Goal: Find specific page/section: Find specific page/section

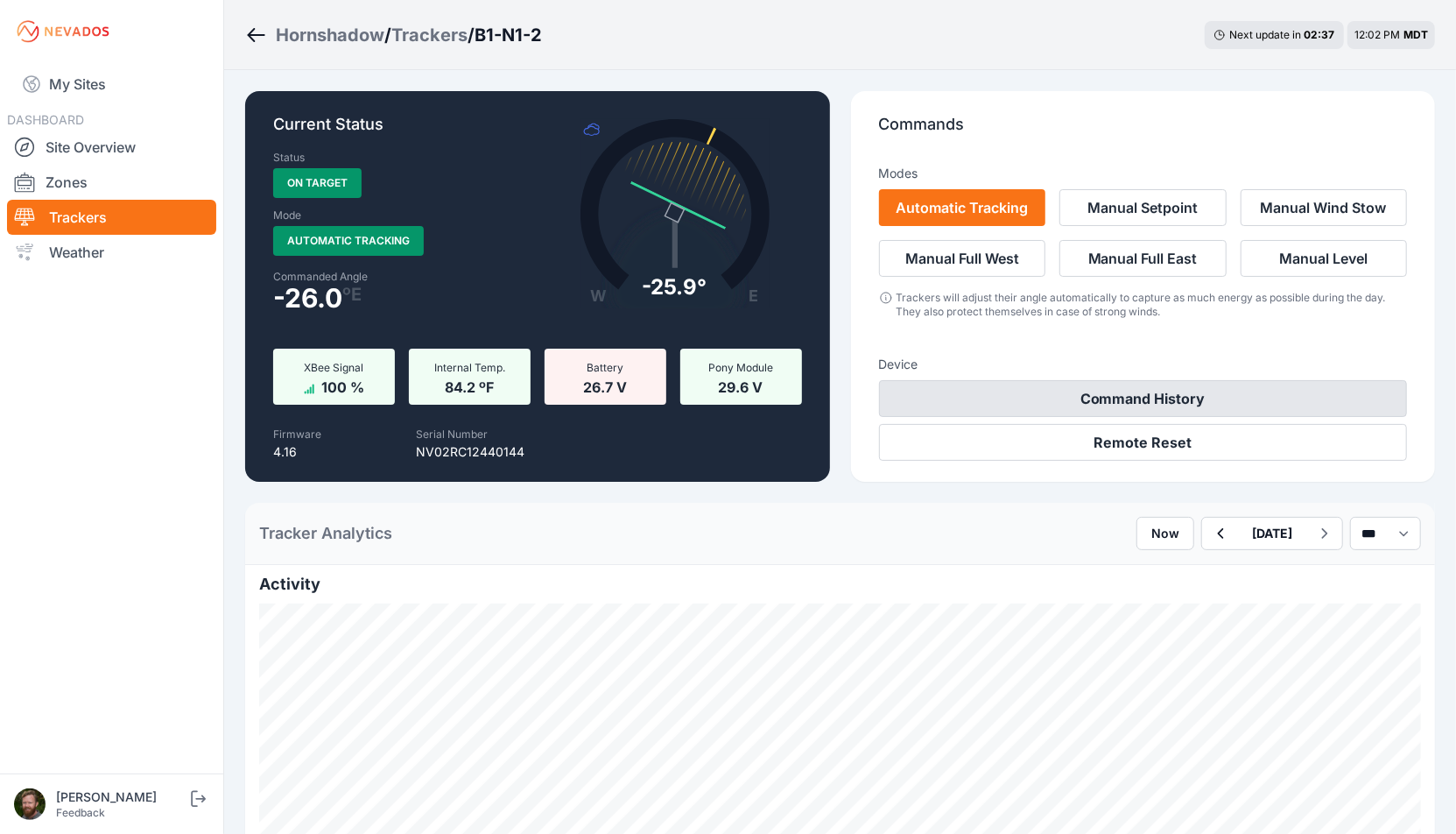
click at [1122, 383] on button "Command History" at bounding box center [1143, 398] width 529 height 37
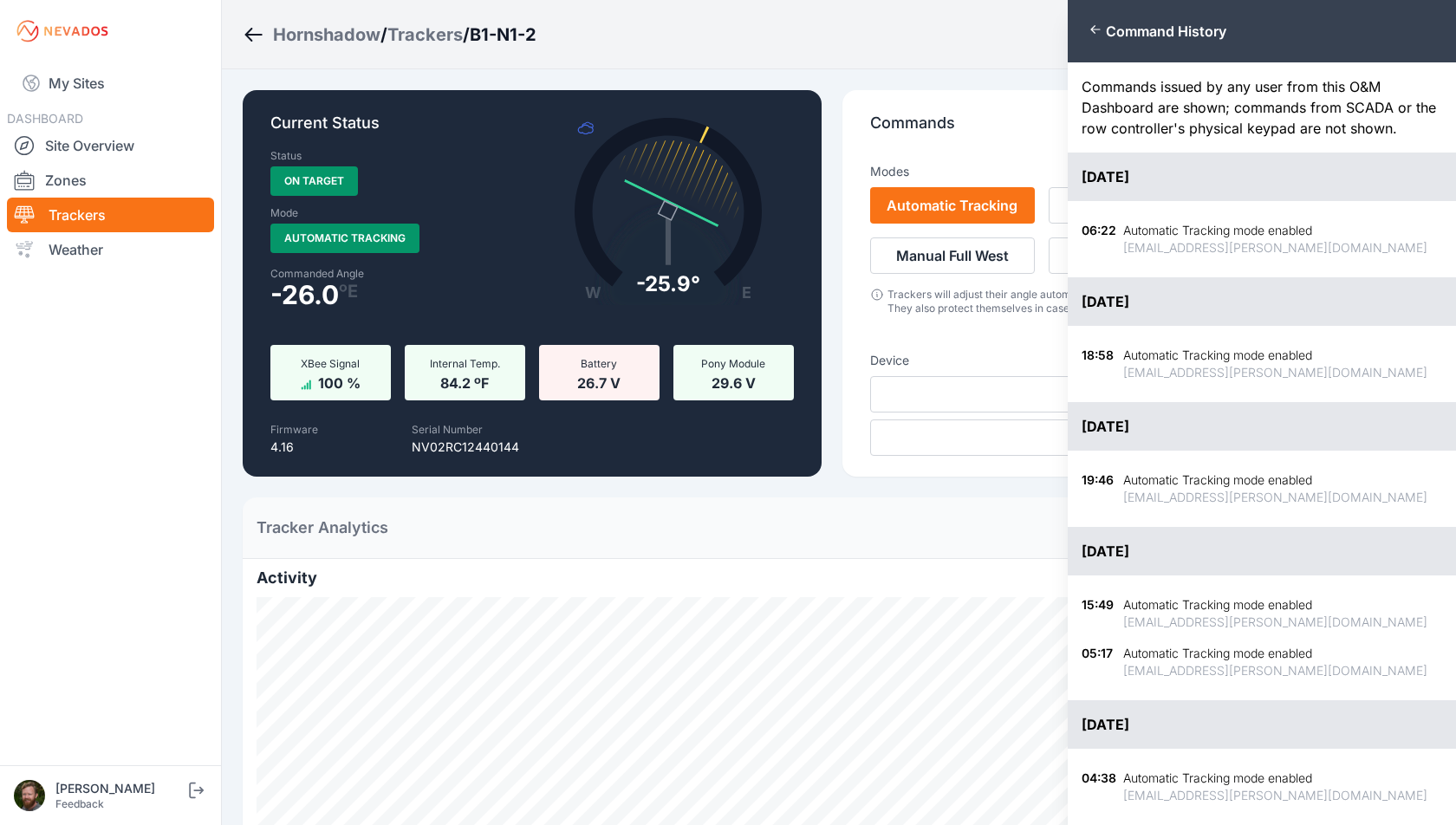
click at [1106, 26] on button "Close panel" at bounding box center [1098, 30] width 17 height 14
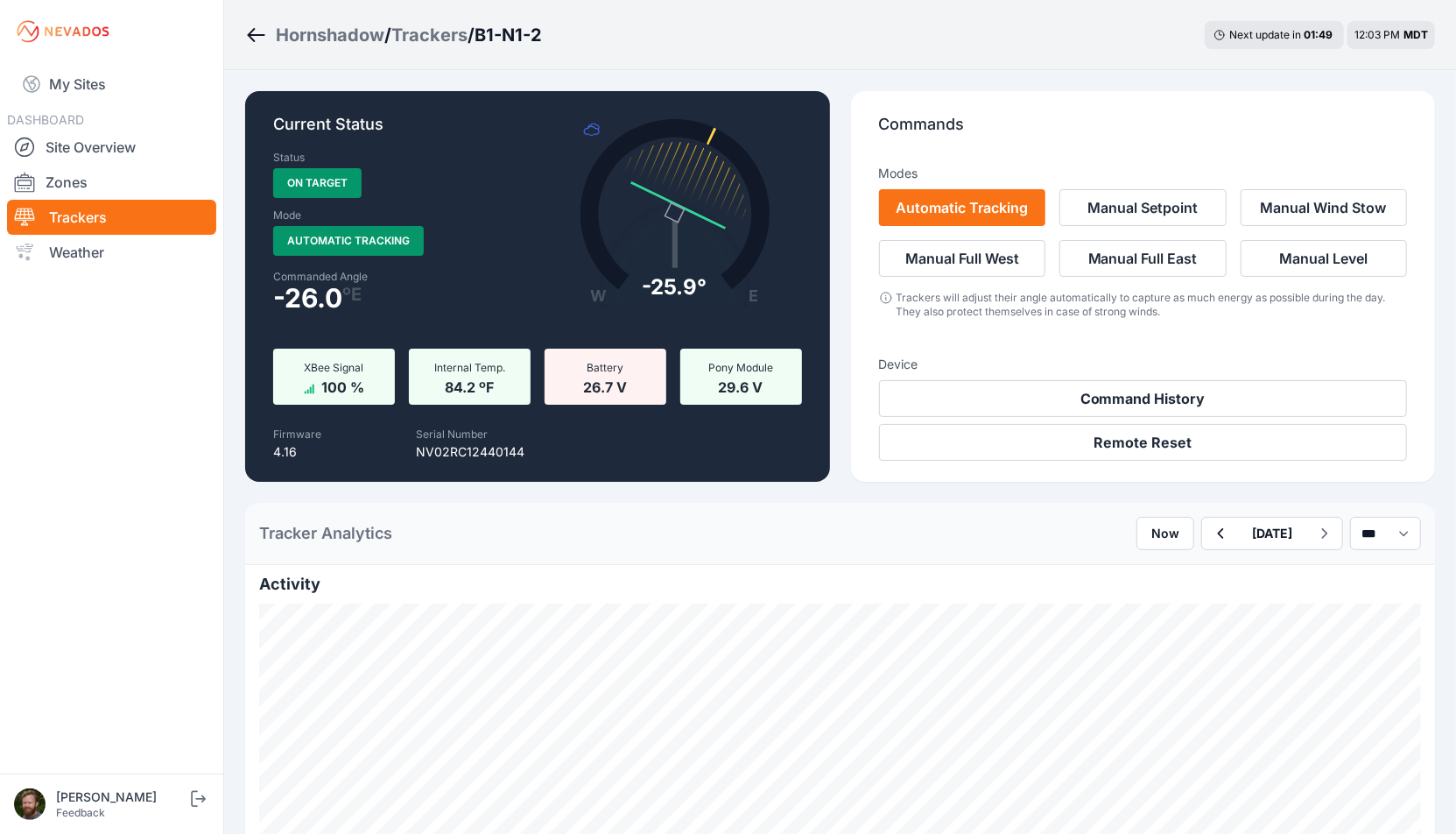
click at [440, 30] on div "Trackers" at bounding box center [429, 35] width 76 height 25
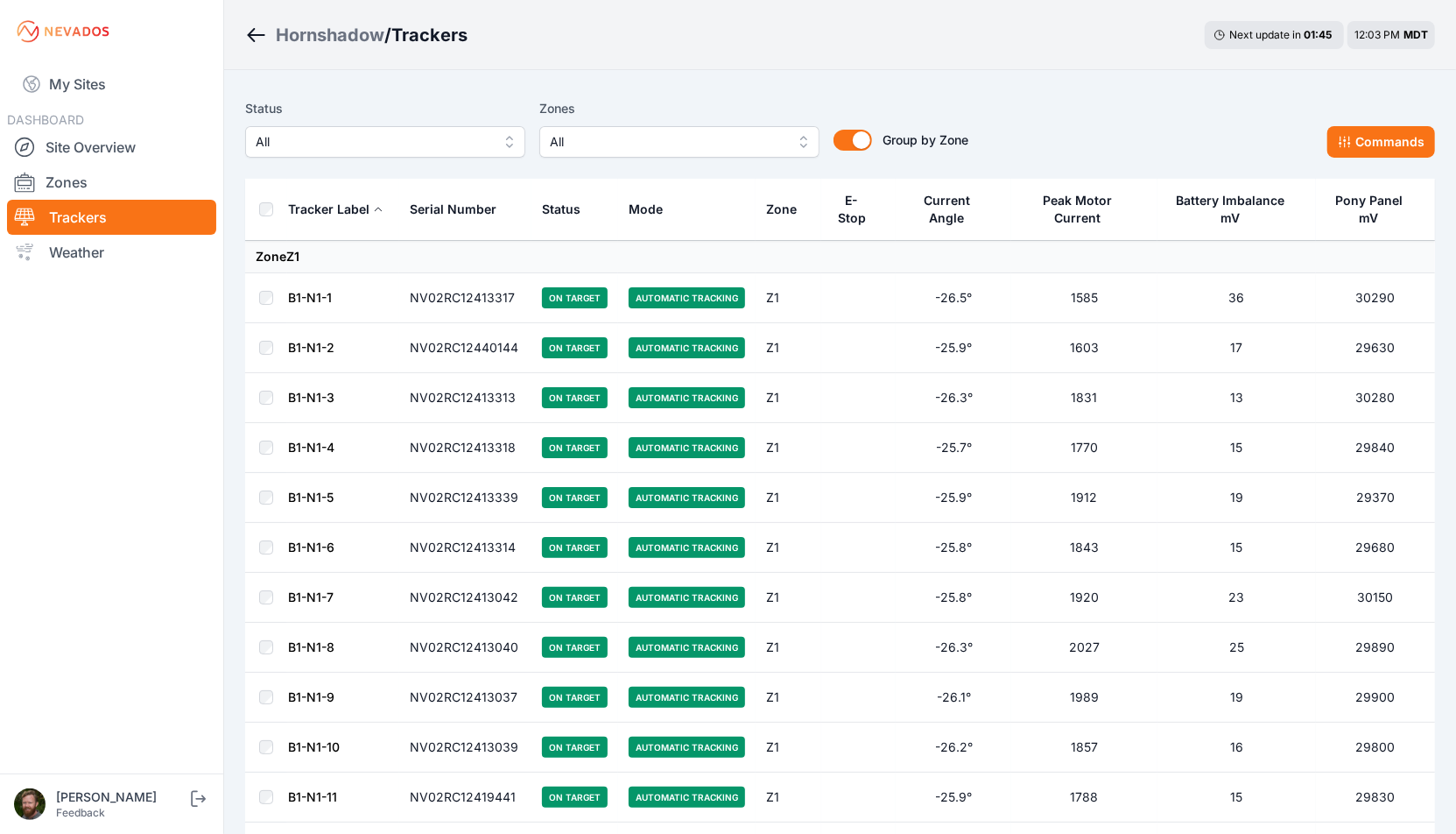
click at [715, 143] on span "All" at bounding box center [668, 142] width 235 height 21
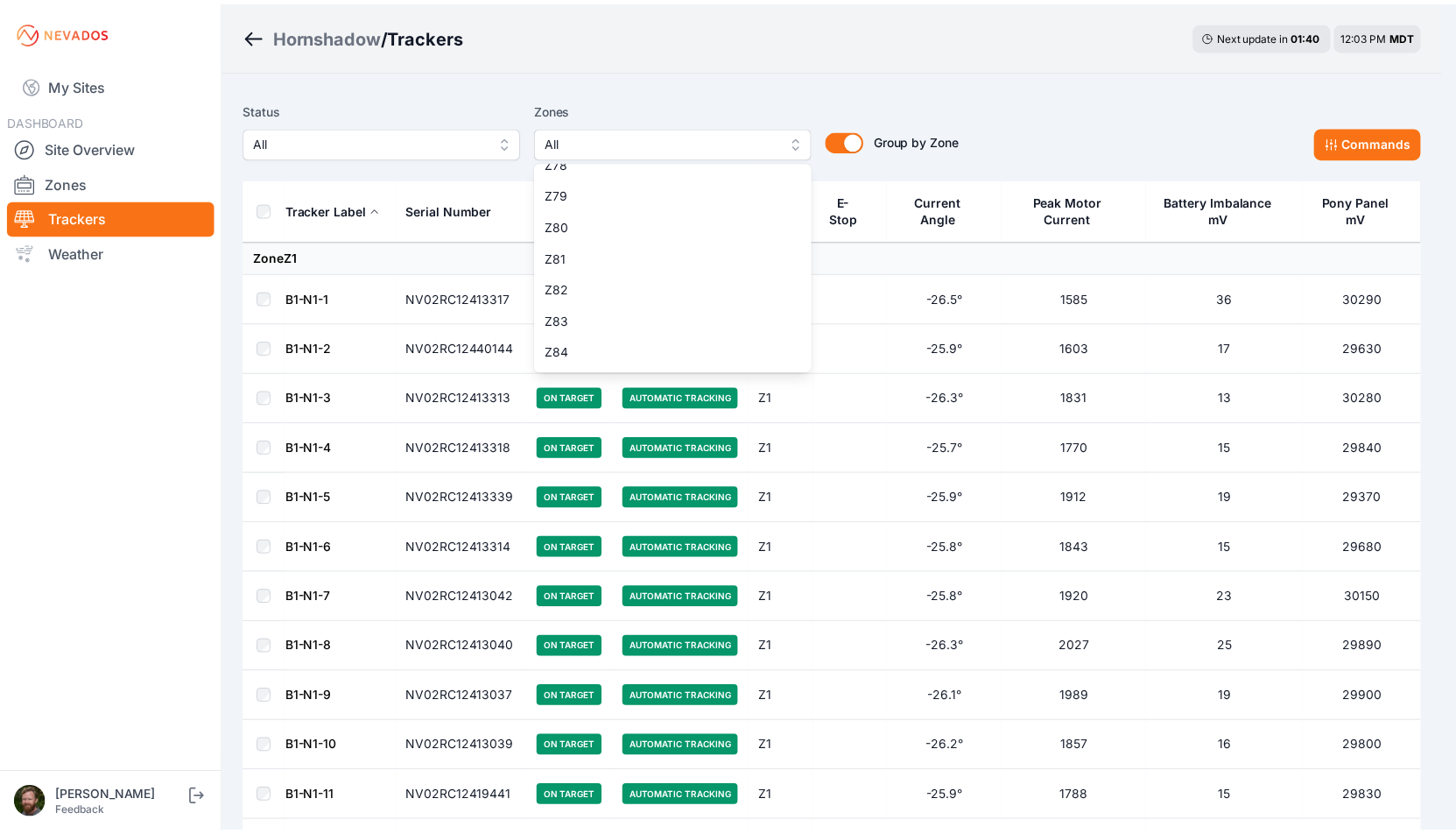
scroll to position [3013, 0]
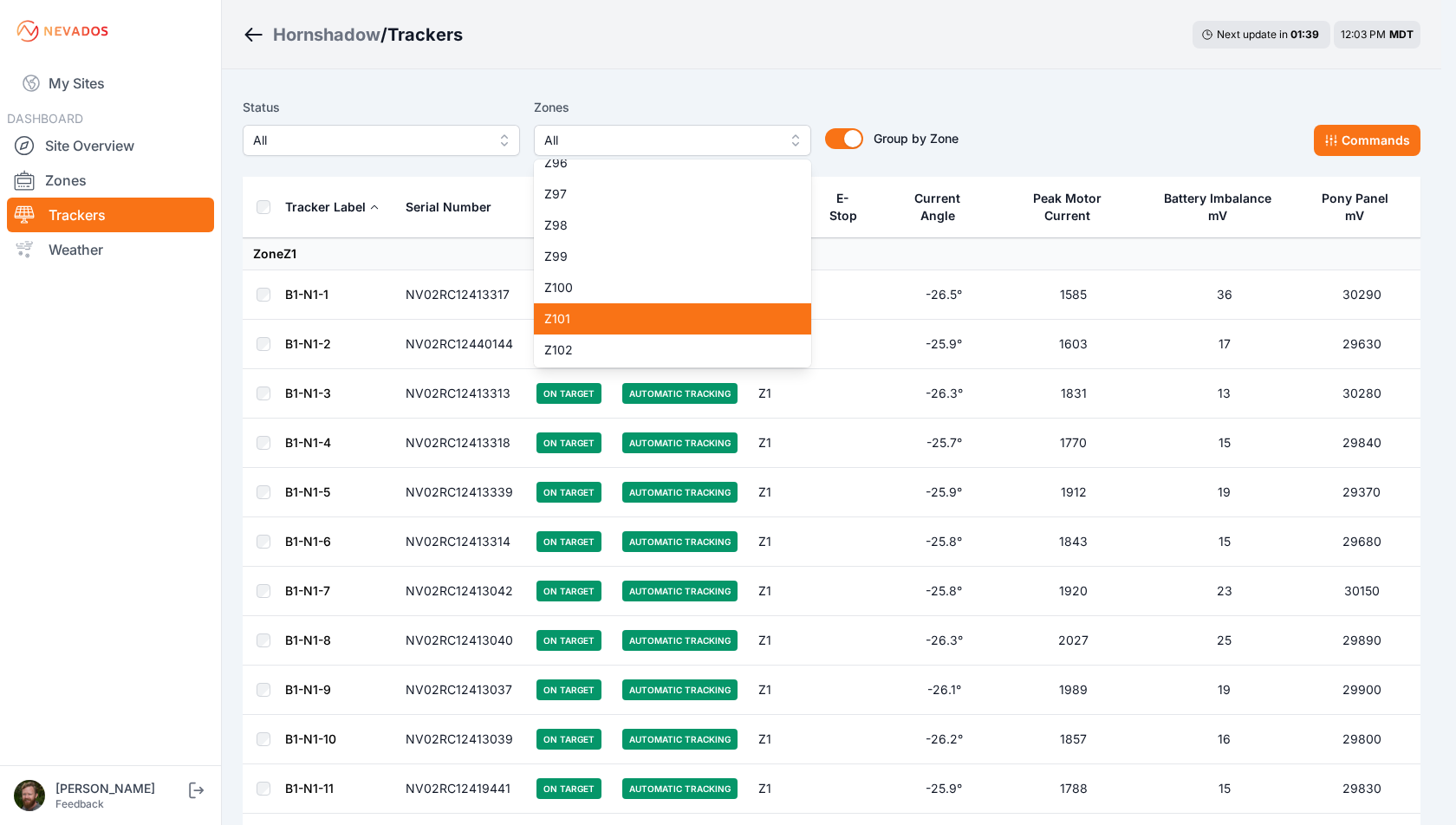
click at [600, 316] on span "Z101" at bounding box center [662, 319] width 236 height 17
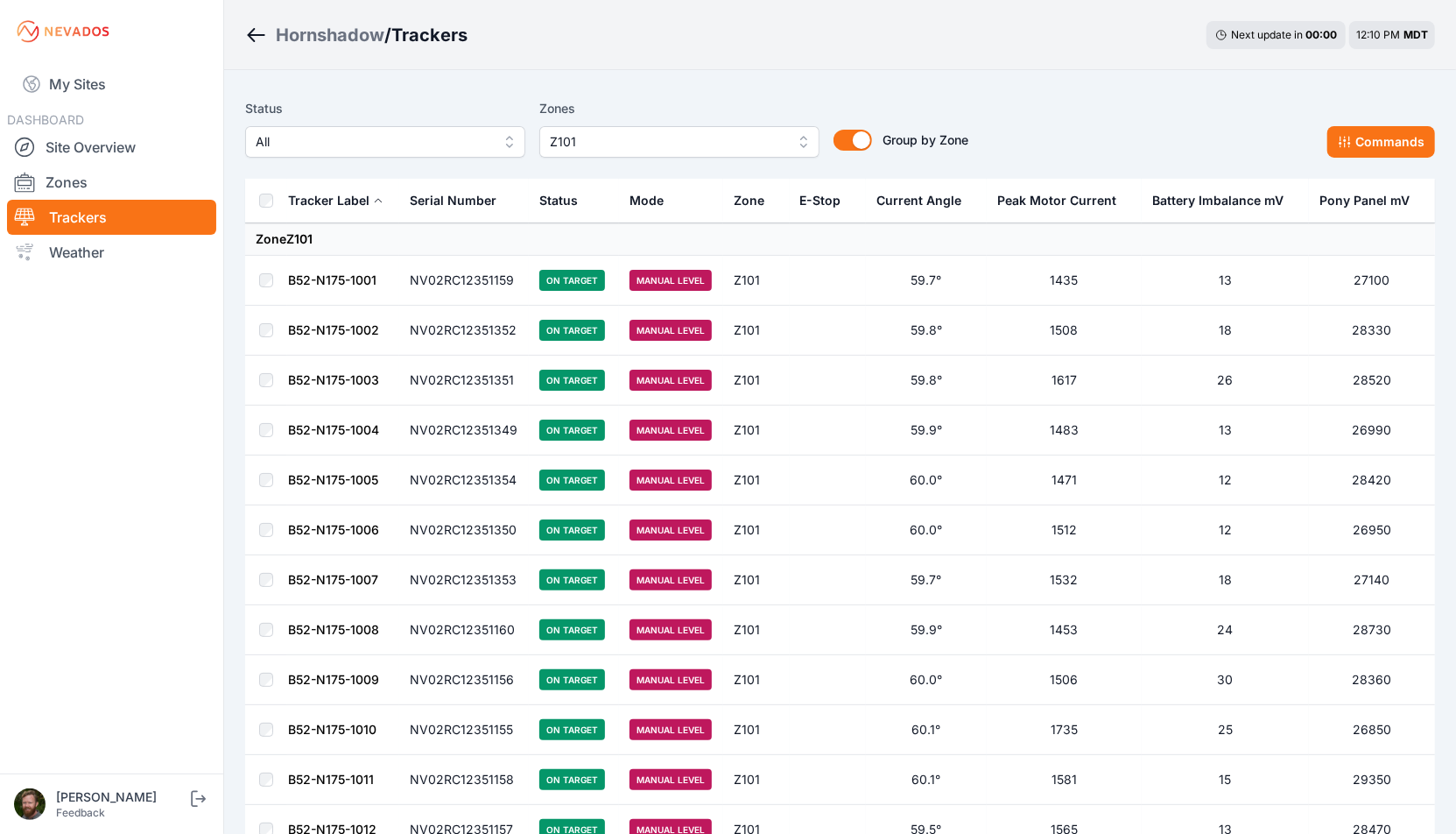
click at [319, 284] on link "B52-N175-1001" at bounding box center [332, 279] width 88 height 15
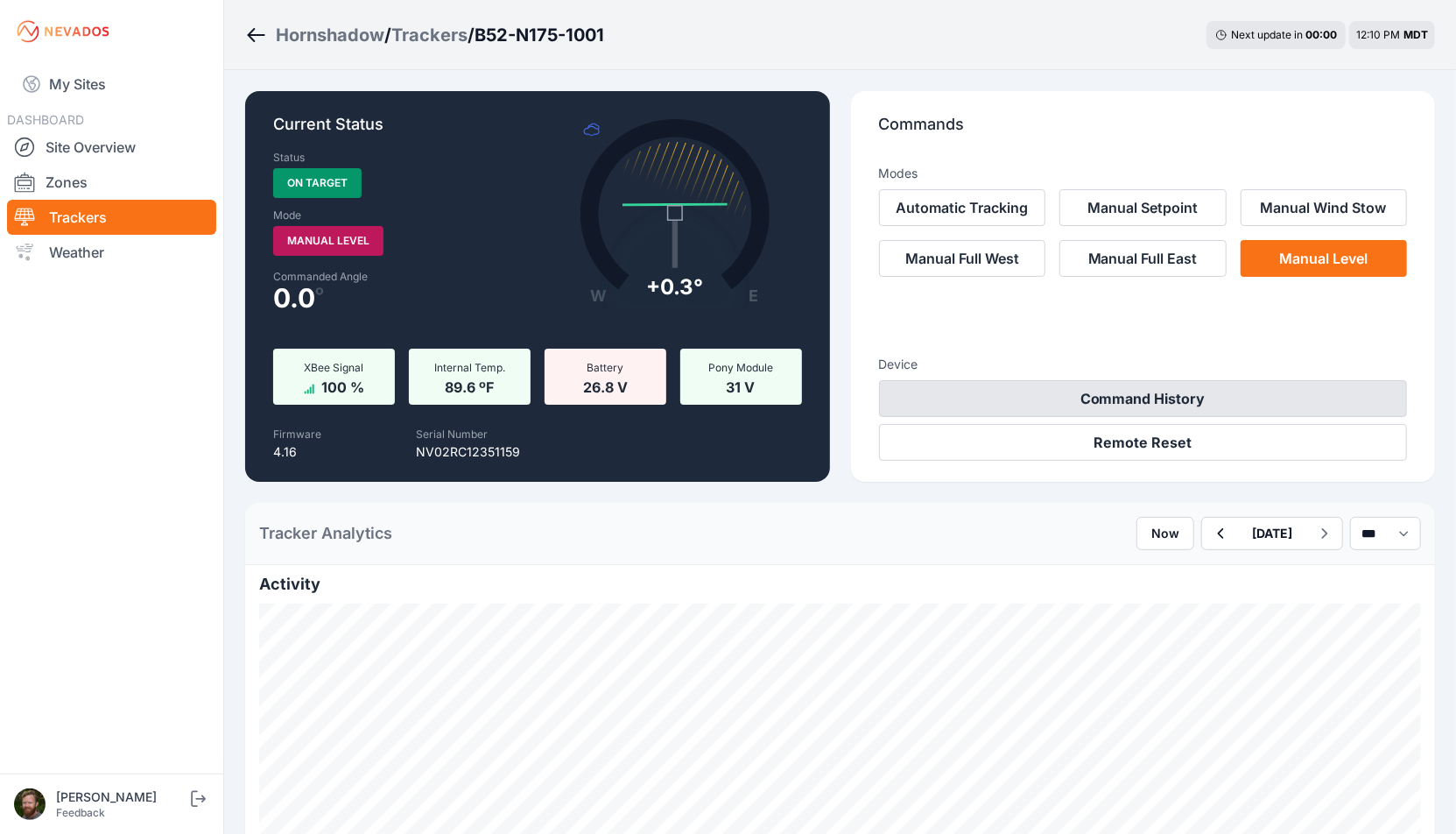
click at [1120, 408] on button "Command History" at bounding box center [1143, 398] width 529 height 37
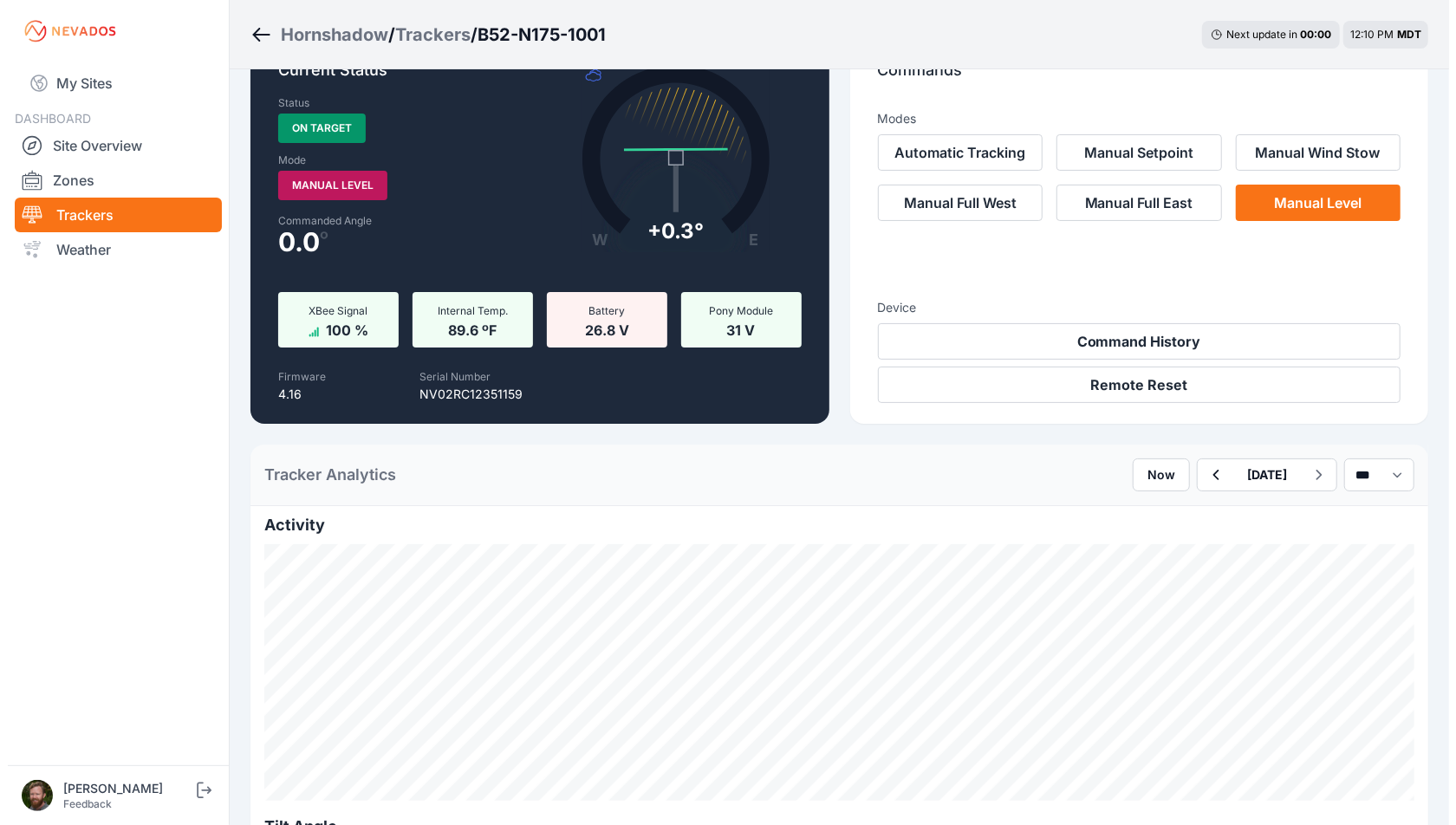
scroll to position [42, 0]
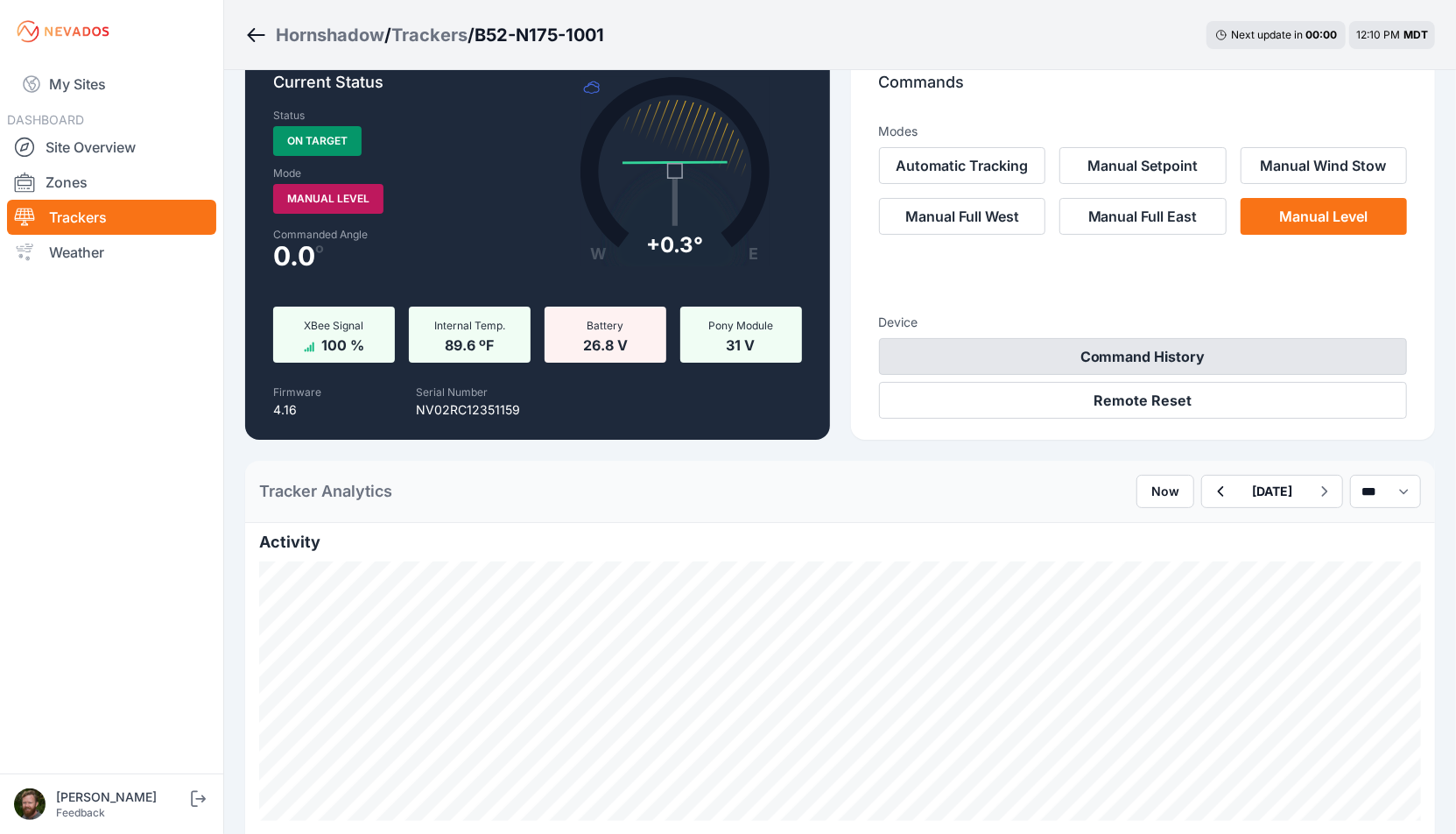
click at [1147, 360] on button "Command History" at bounding box center [1143, 357] width 529 height 37
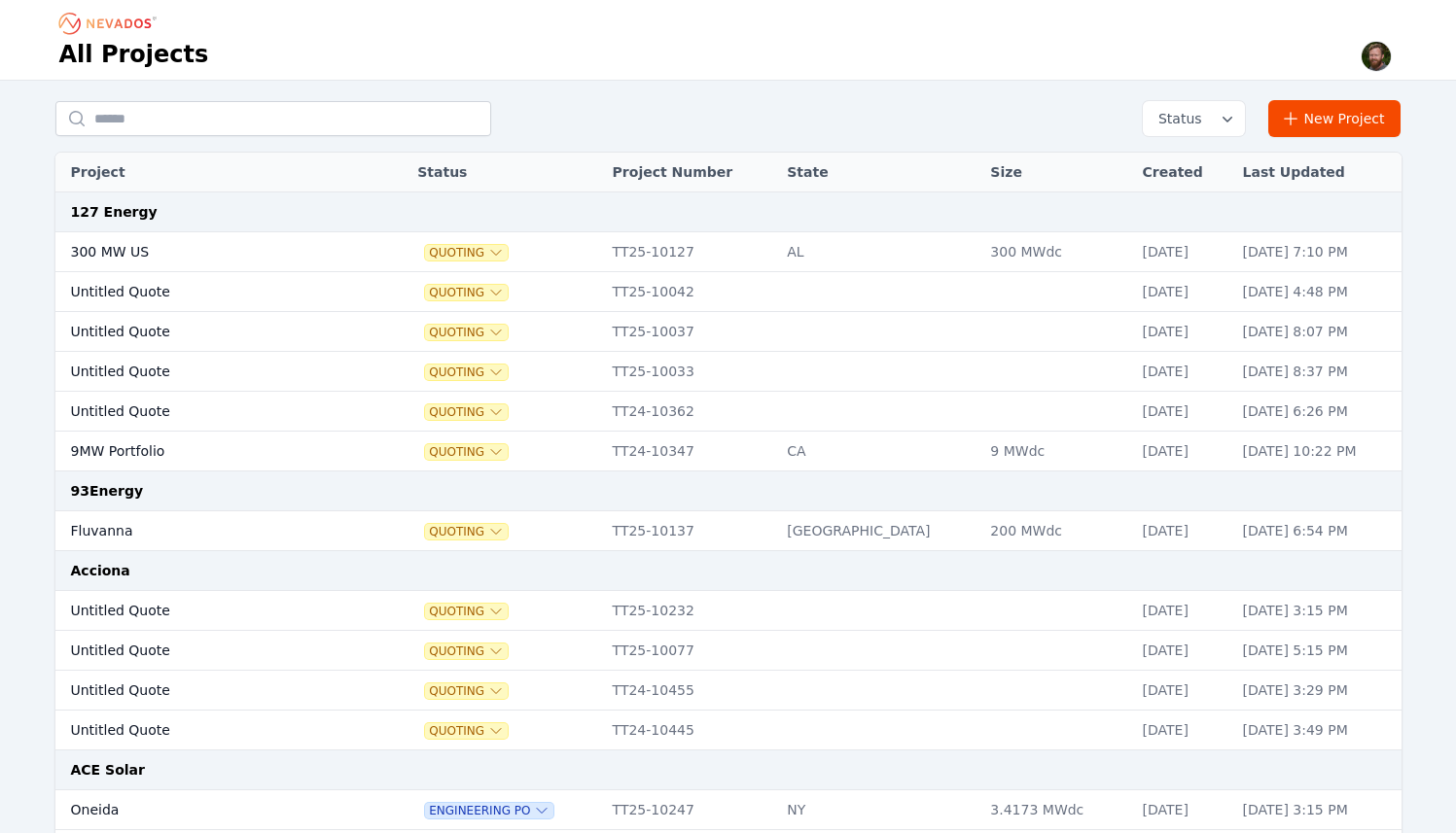
click at [1217, 113] on button "Status" at bounding box center [1193, 119] width 102 height 35
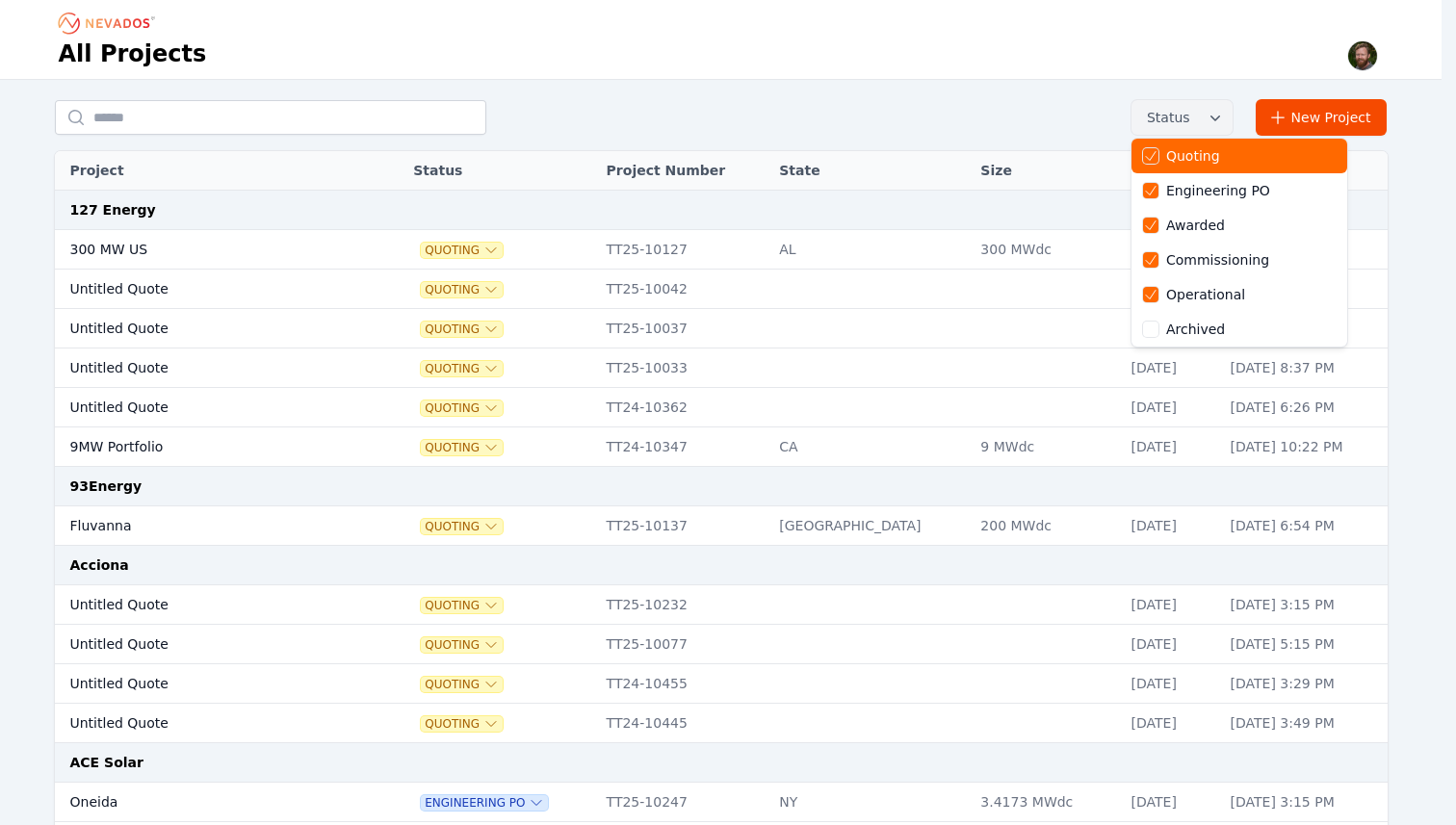
click at [1151, 157] on icon at bounding box center [1150, 156] width 16 height 16
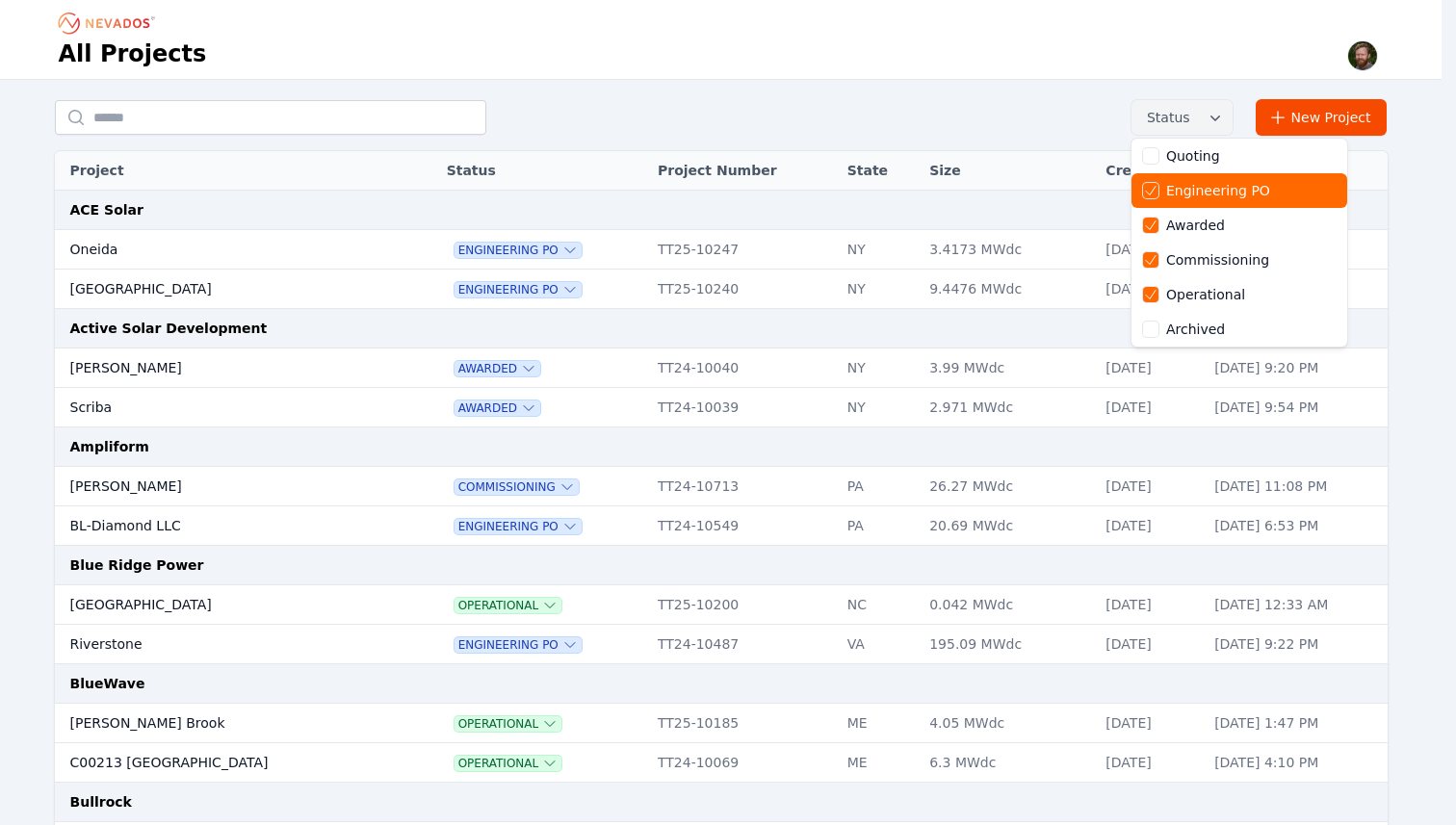
click at [1153, 176] on div "Engineering PO" at bounding box center [1239, 191] width 215 height 35
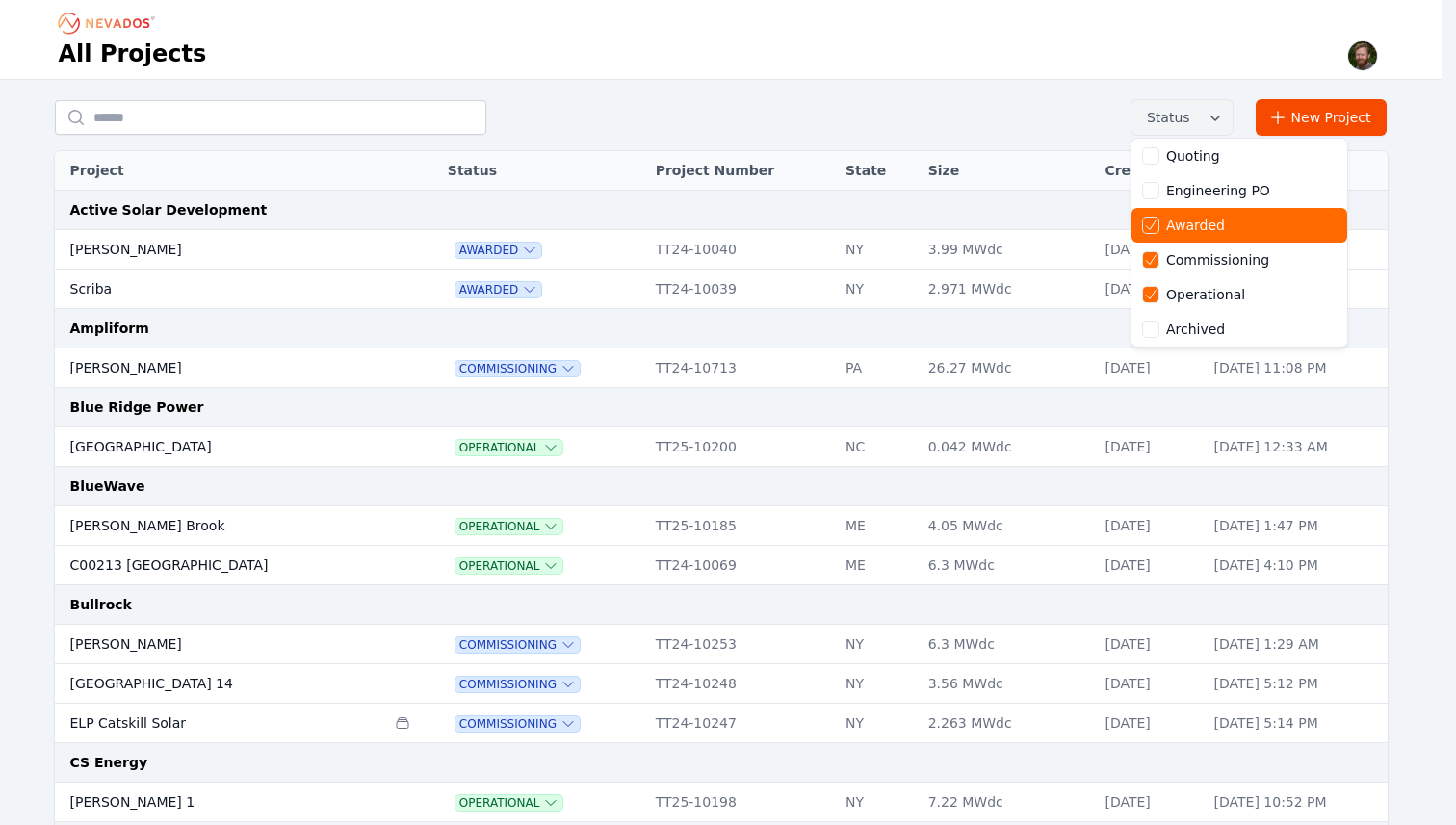
click at [1152, 214] on div "Awarded" at bounding box center [1239, 225] width 215 height 35
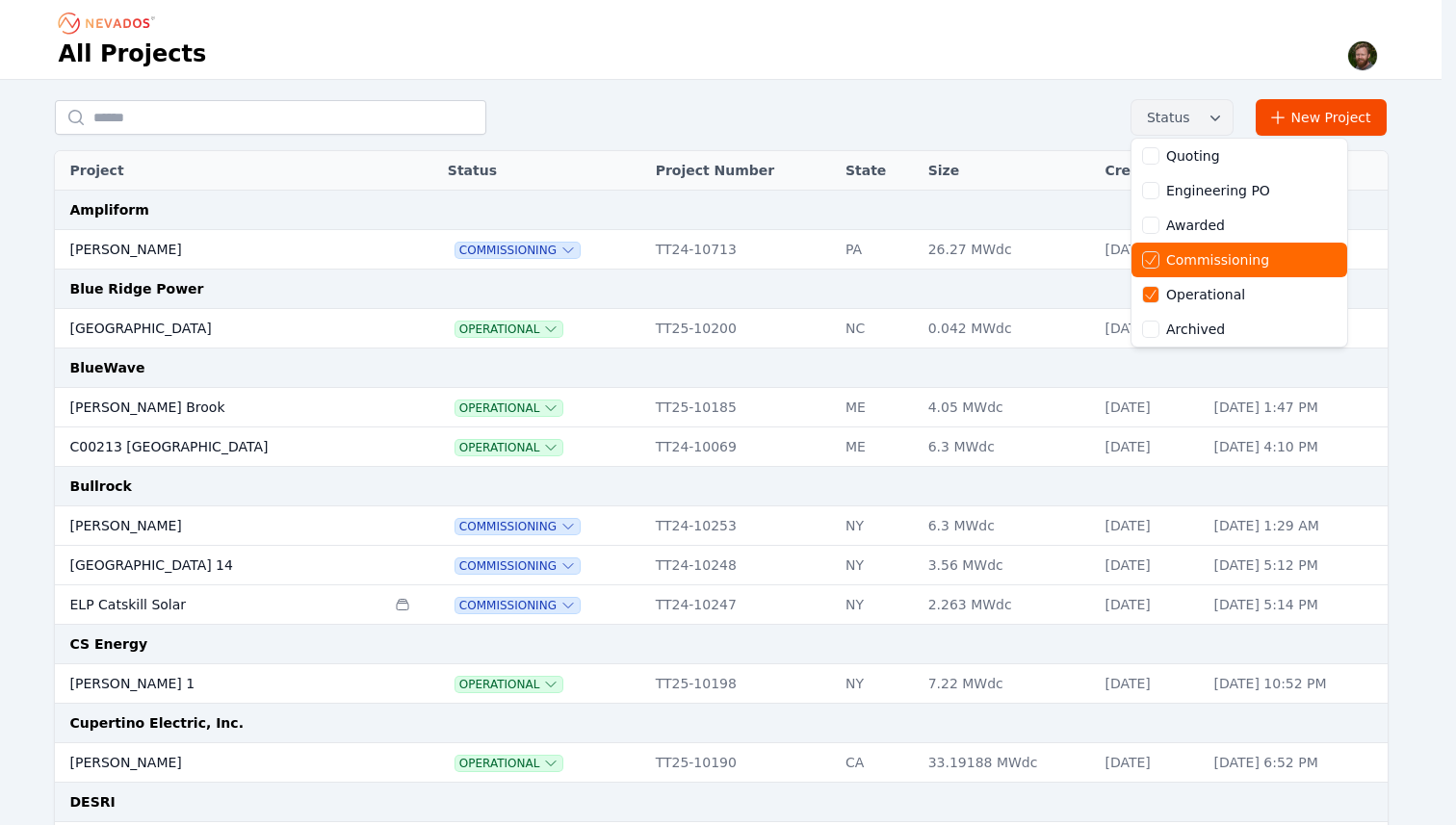
click at [1153, 246] on div "Commissioning" at bounding box center [1239, 260] width 215 height 35
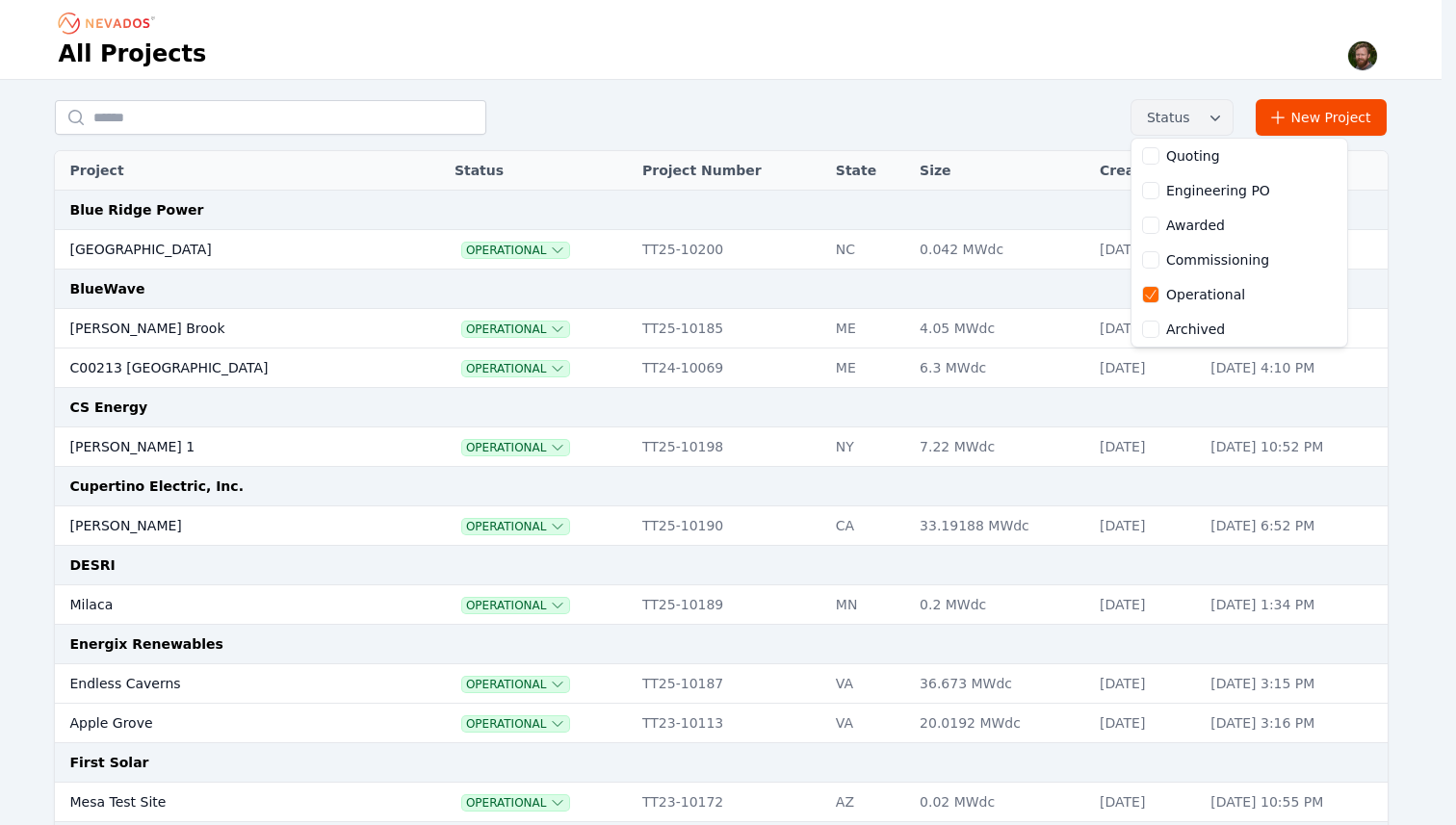
click at [951, 99] on div "Status Quoting Engineering PO Awarded Commissioning Operational Archived New Pr…" at bounding box center [721, 117] width 1333 height 37
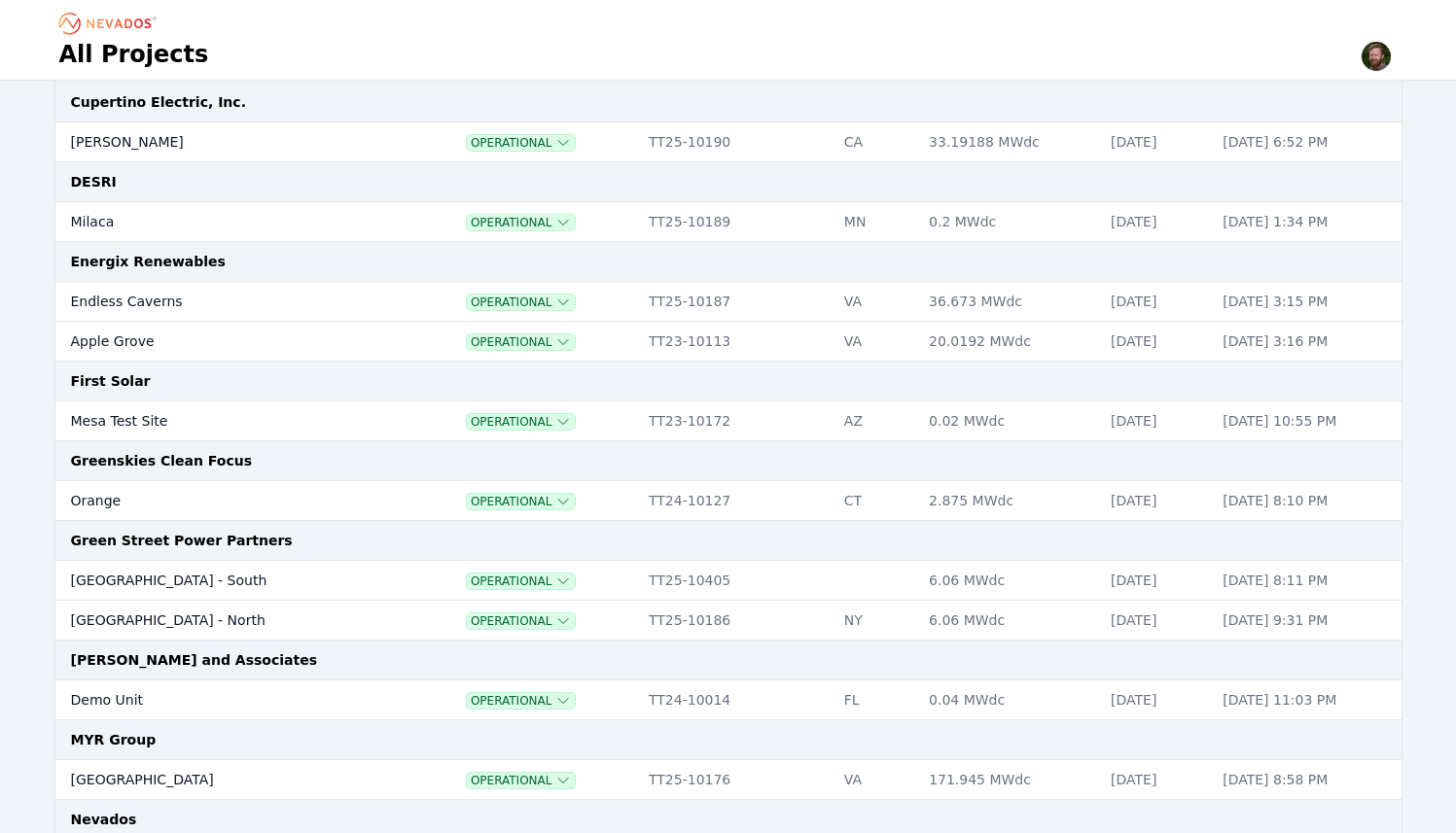
scroll to position [405, 0]
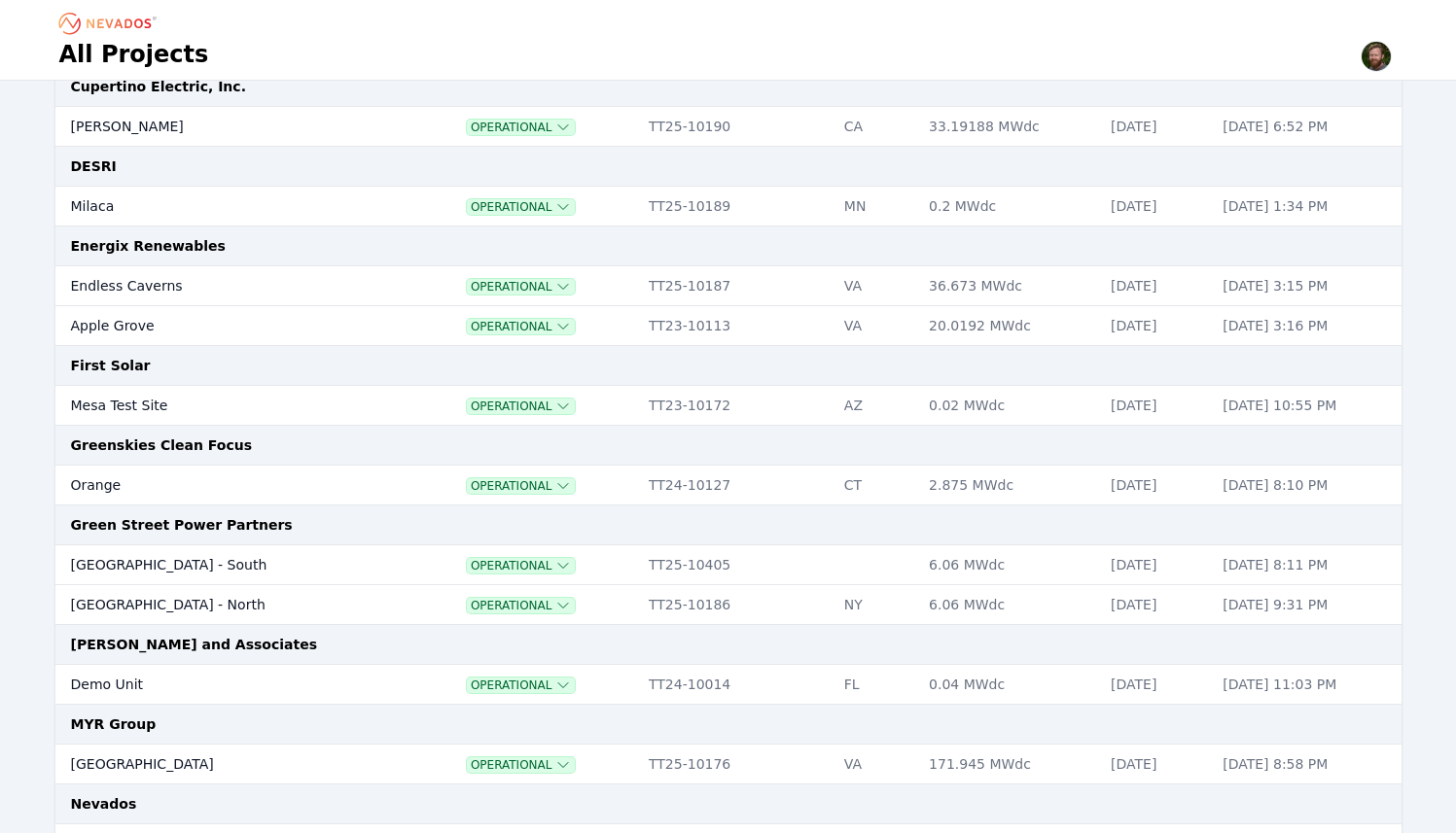
click at [92, 284] on td "Endless Caverns" at bounding box center [226, 286] width 339 height 40
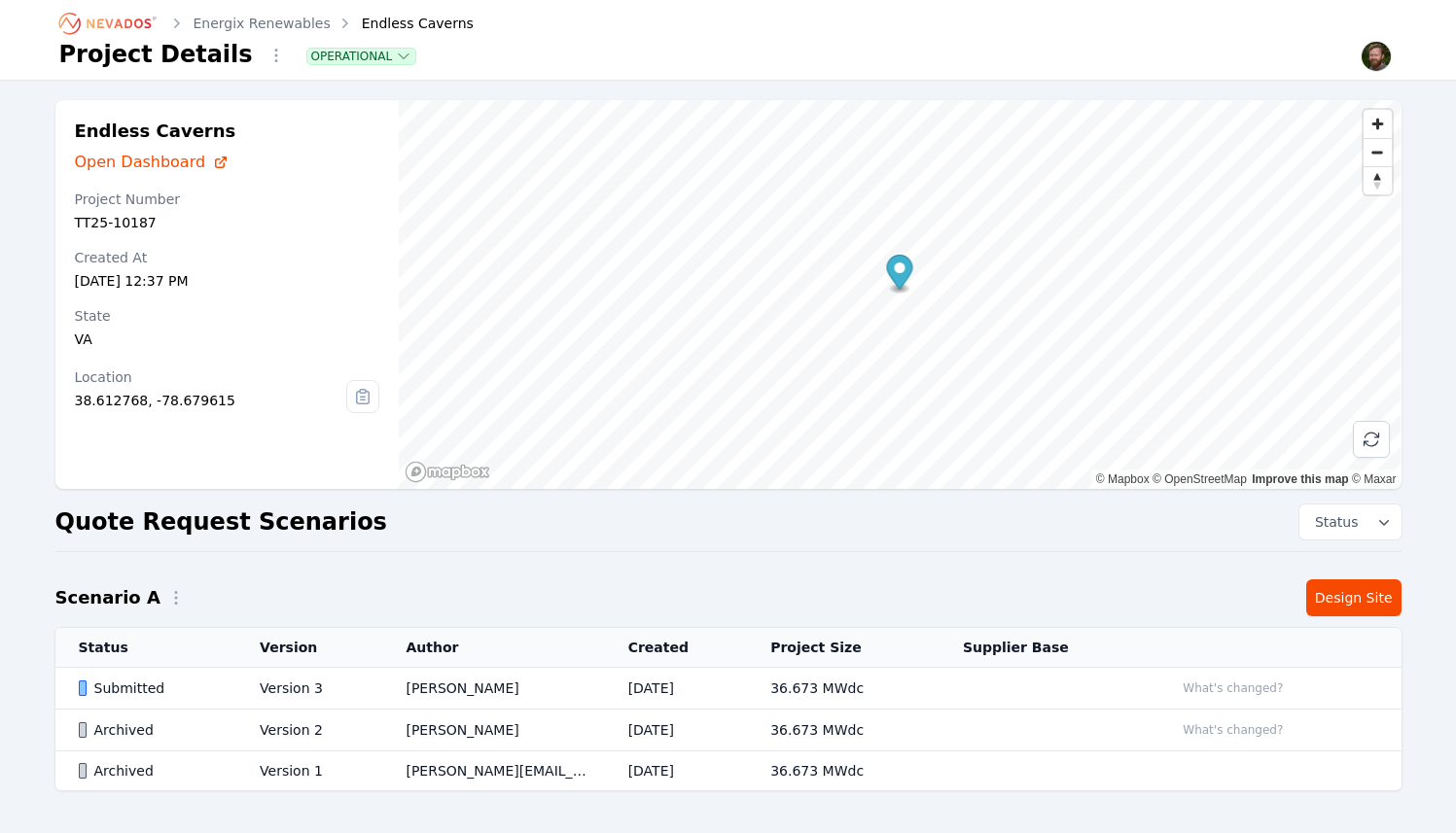
click at [1370, 601] on link "Design Site" at bounding box center [1353, 598] width 95 height 37
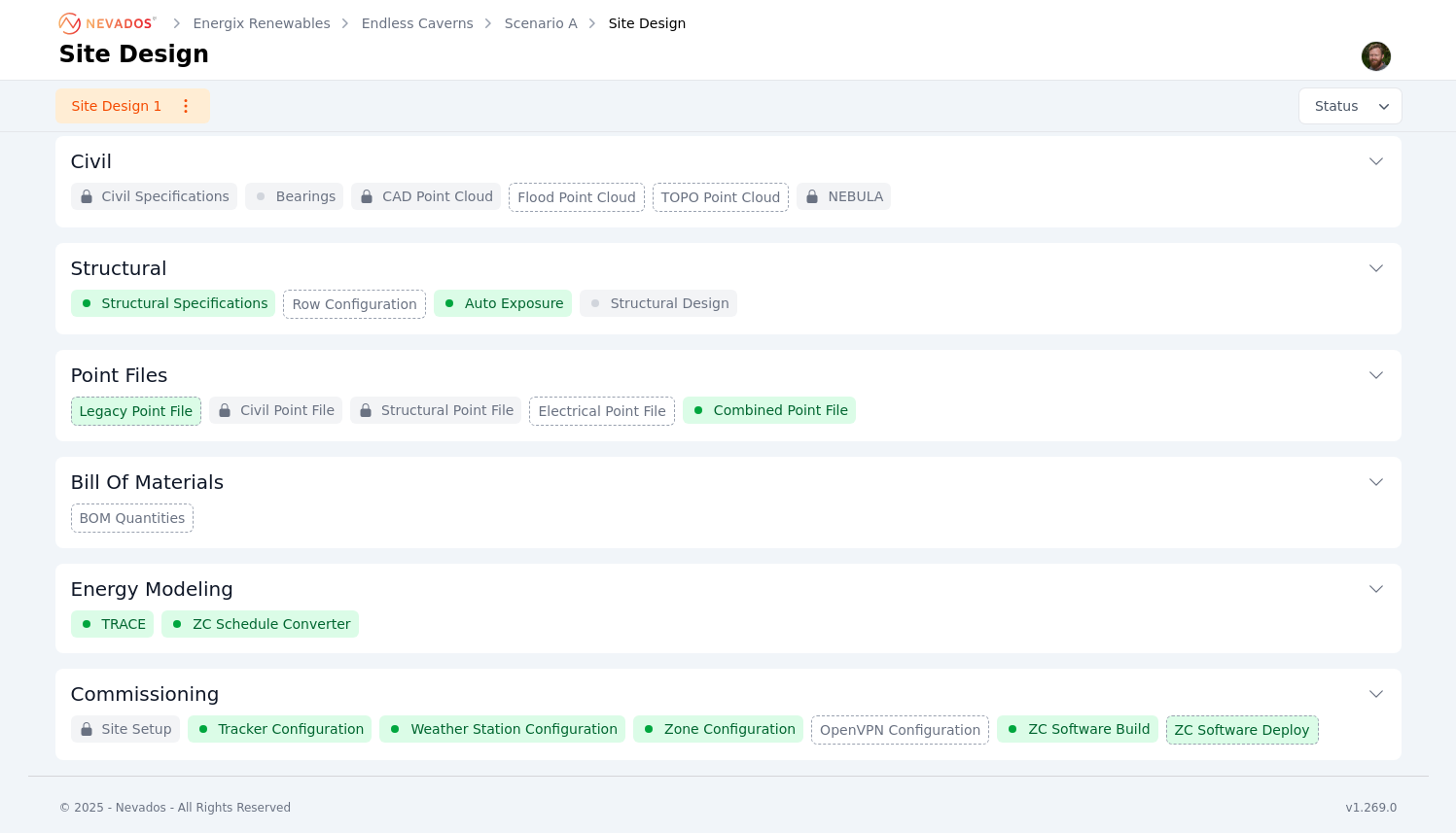
scroll to position [121, 0]
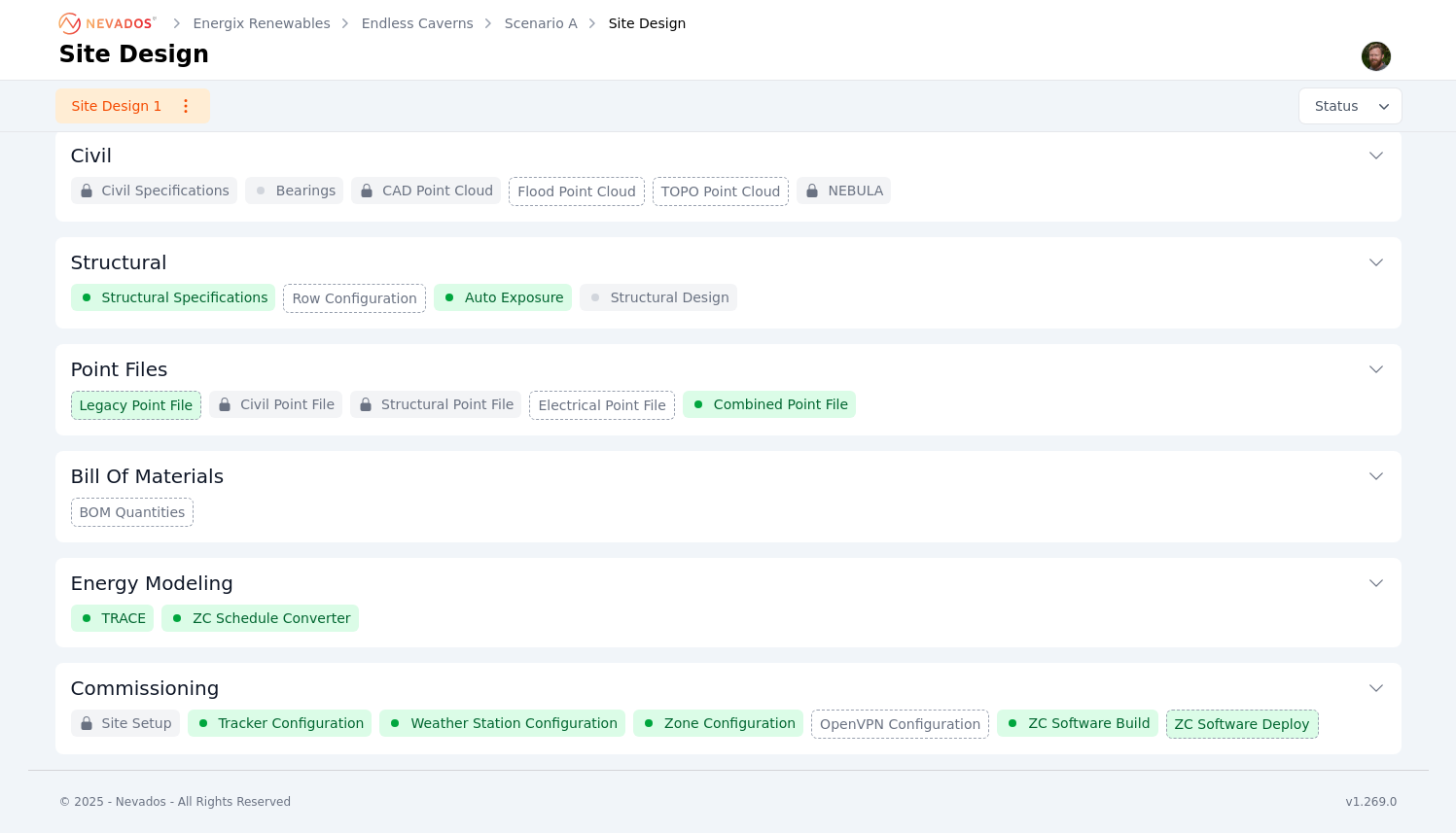
click at [655, 684] on button "Commissioning" at bounding box center [728, 686] width 1315 height 47
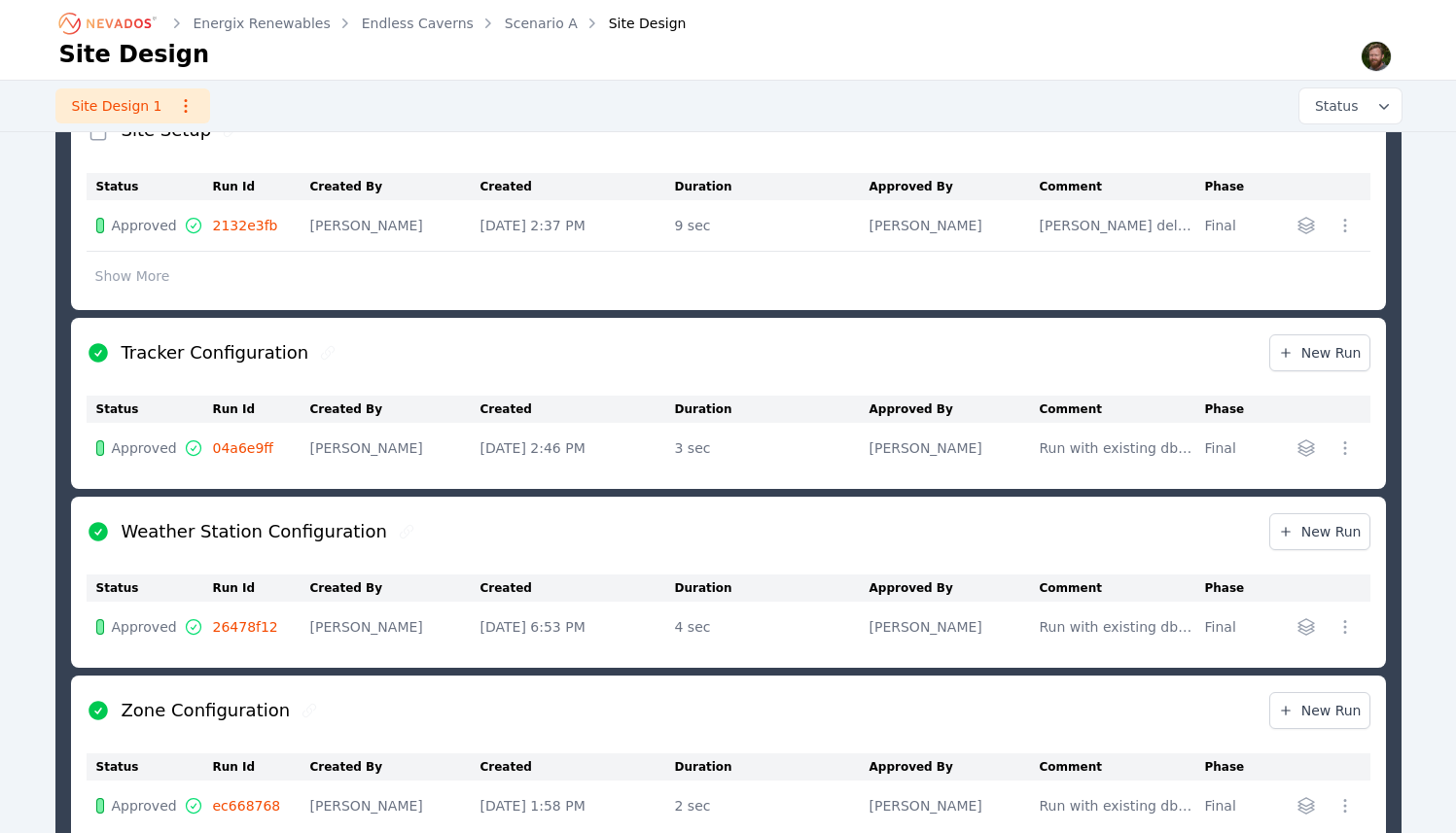
scroll to position [776, 0]
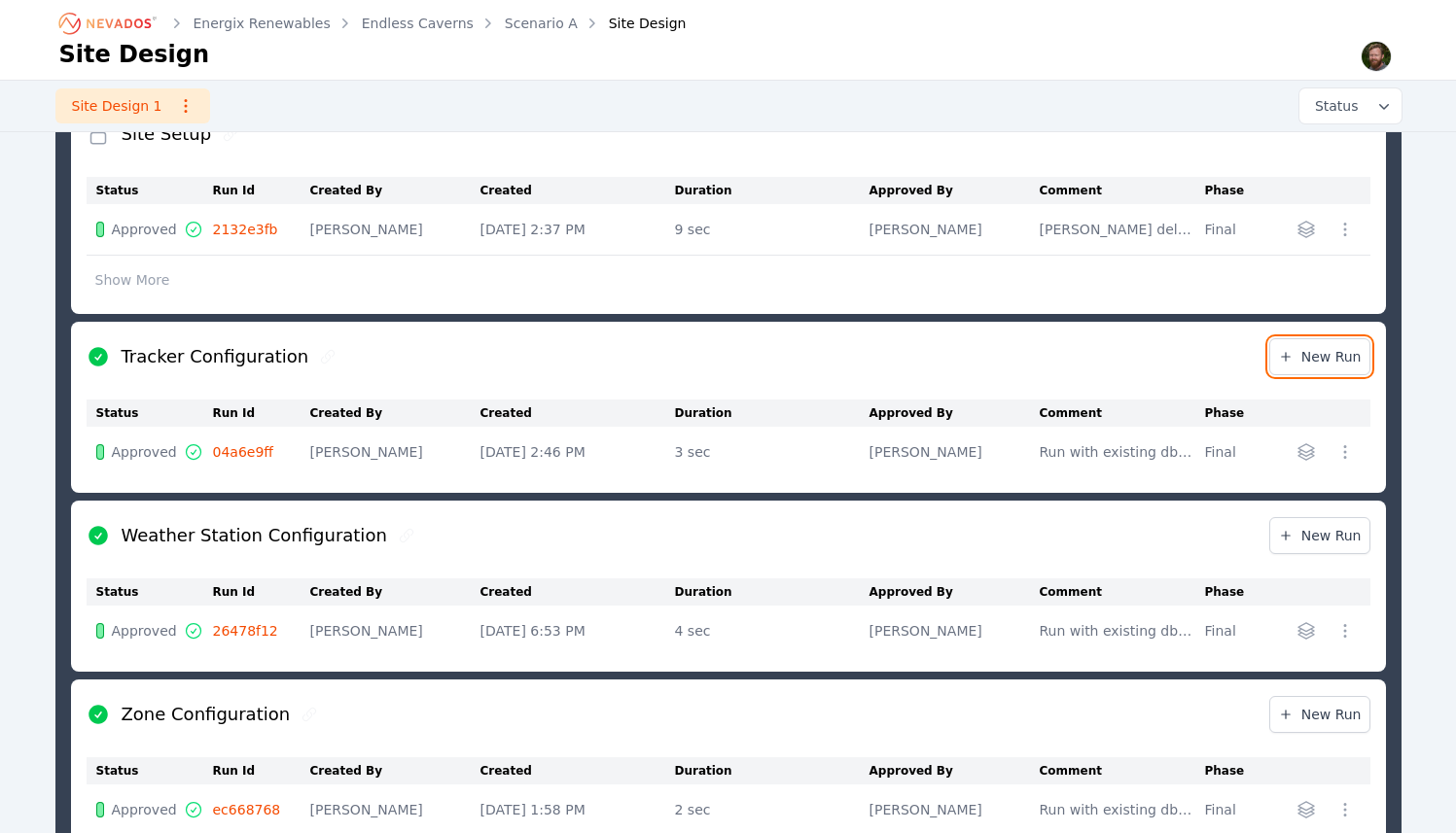
click at [1328, 361] on span "New Run" at bounding box center [1319, 357] width 83 height 20
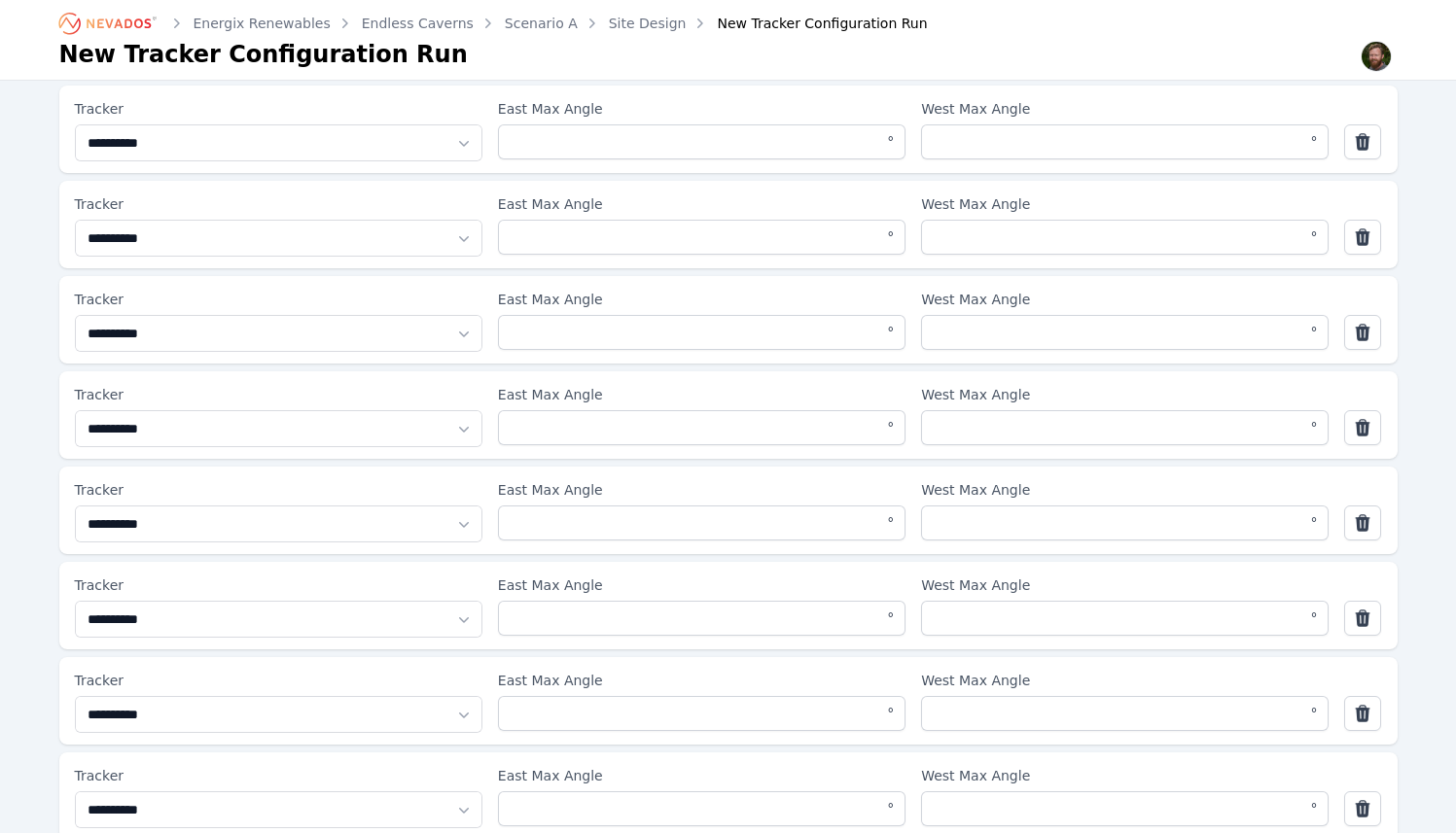
scroll to position [893, 0]
click at [609, 24] on link "Site Design" at bounding box center [647, 24] width 77 height 20
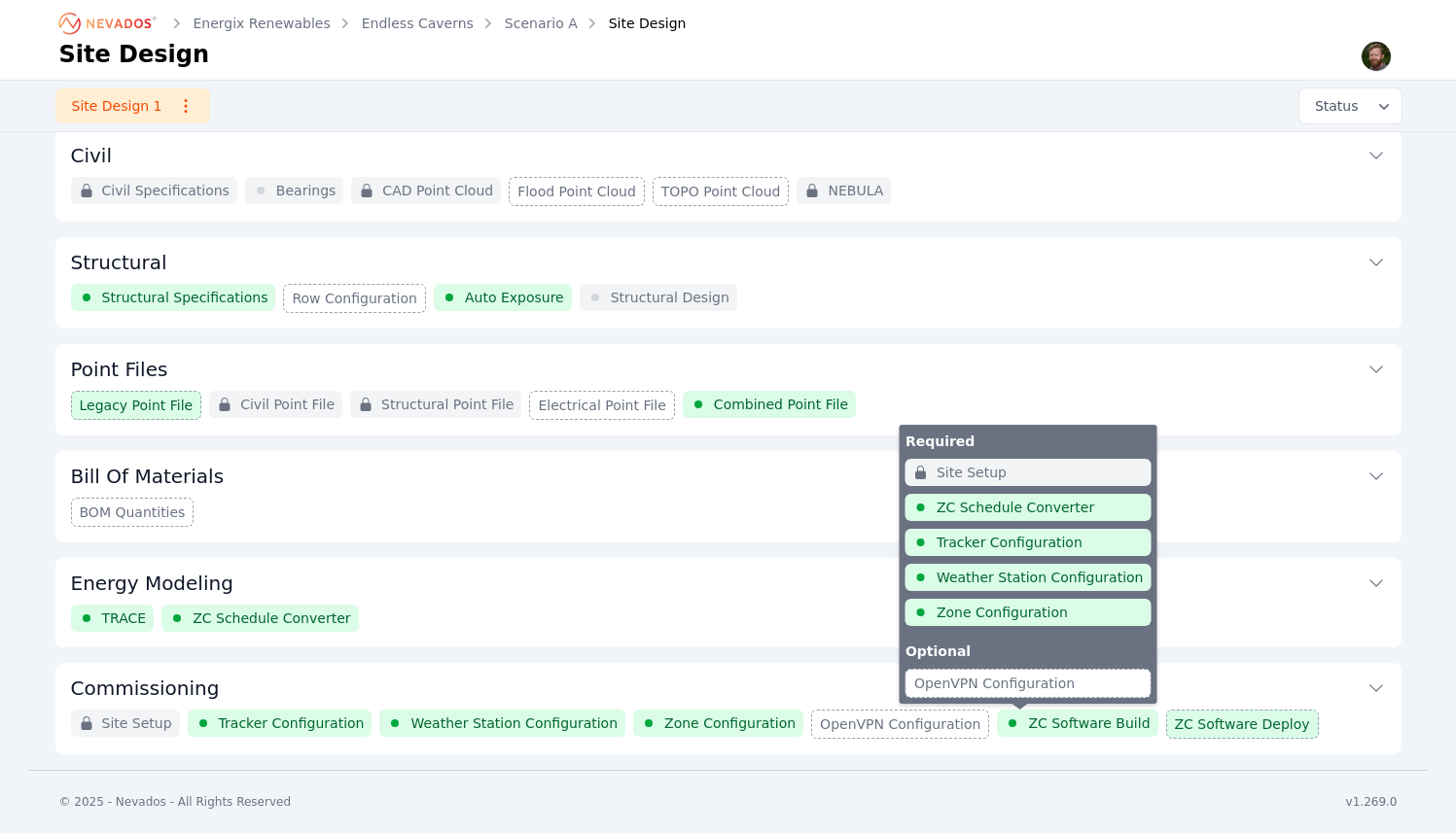
click at [1038, 727] on span "ZC Software Build" at bounding box center [1088, 723] width 122 height 20
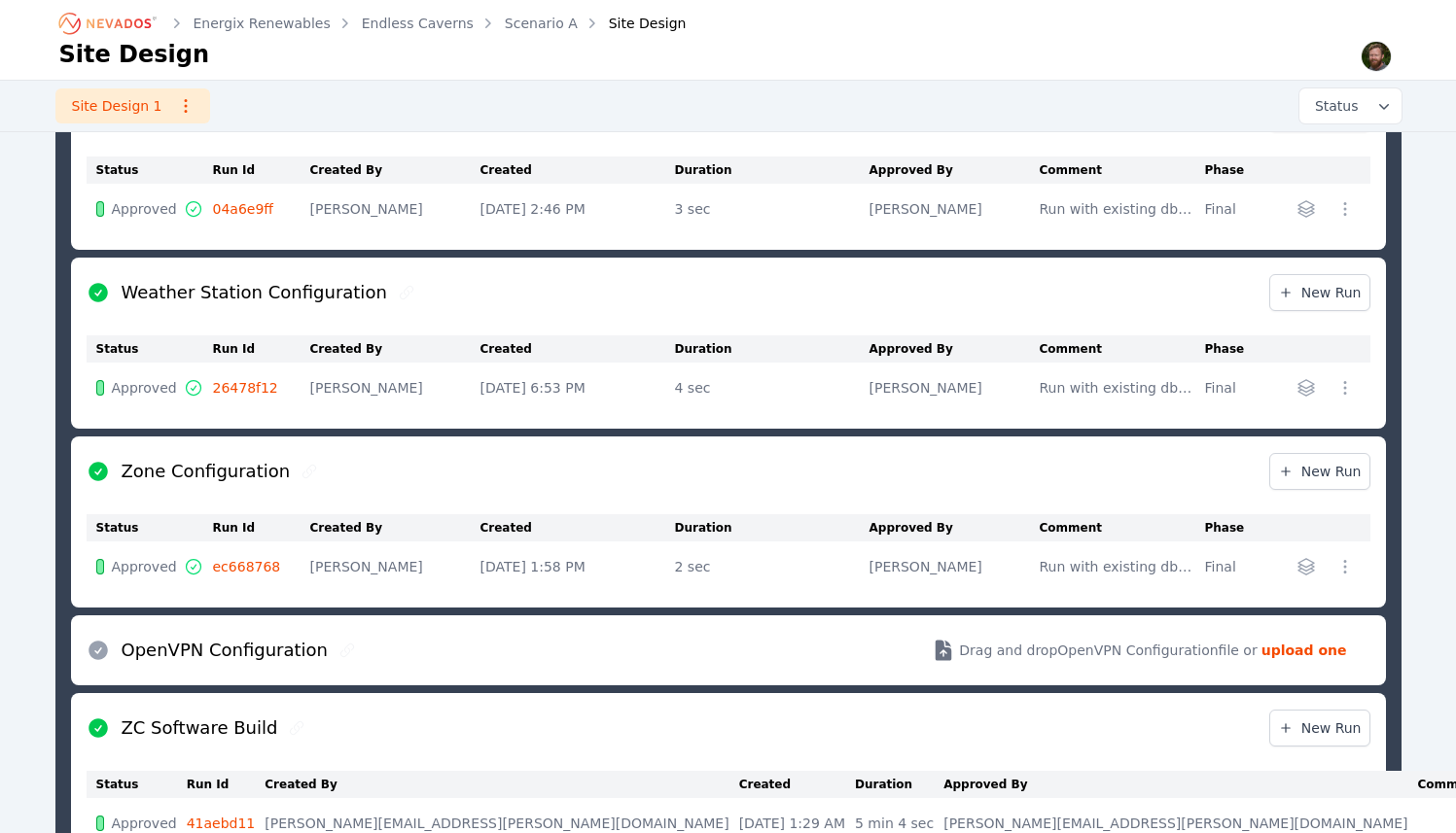
scroll to position [1374, 0]
